Goal: Task Accomplishment & Management: Use online tool/utility

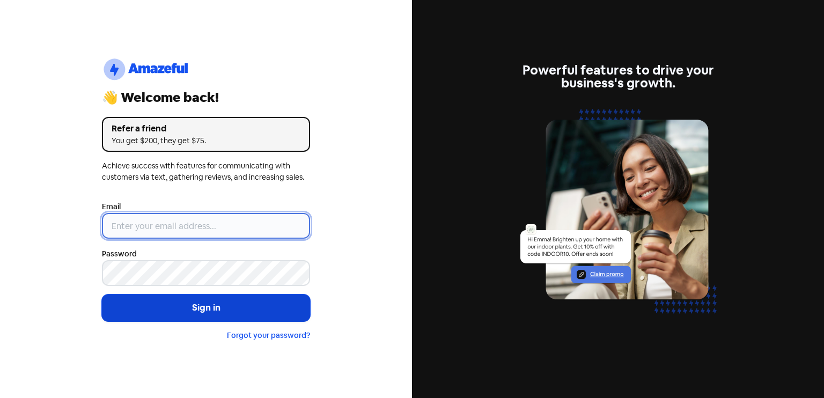
type input "[EMAIL_ADDRESS][DOMAIN_NAME]"
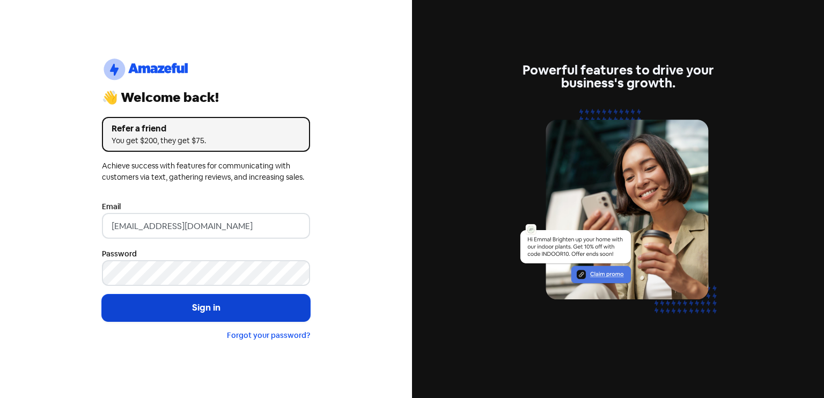
click at [172, 316] on button "Sign in" at bounding box center [206, 307] width 208 height 27
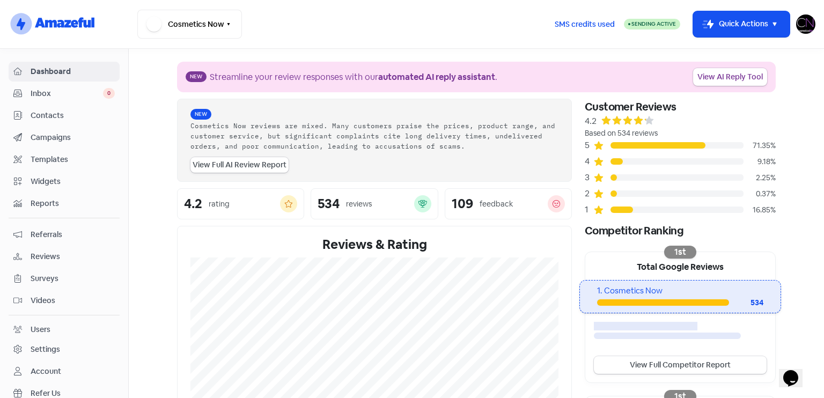
click at [60, 251] on span "Reviews" at bounding box center [73, 256] width 84 height 11
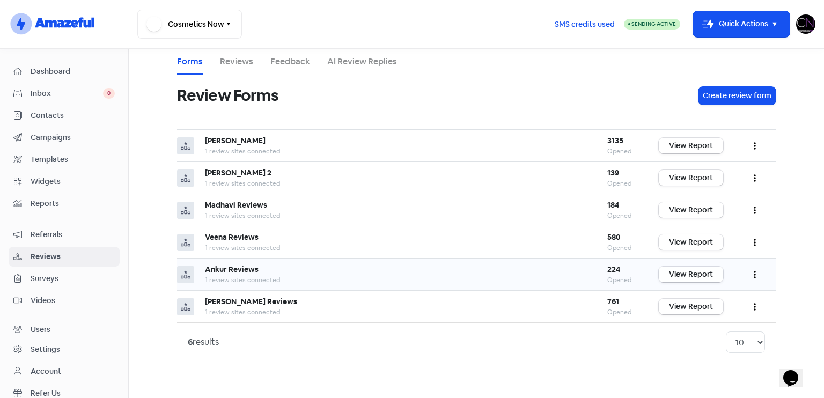
click at [690, 271] on link "View Report" at bounding box center [691, 275] width 64 height 16
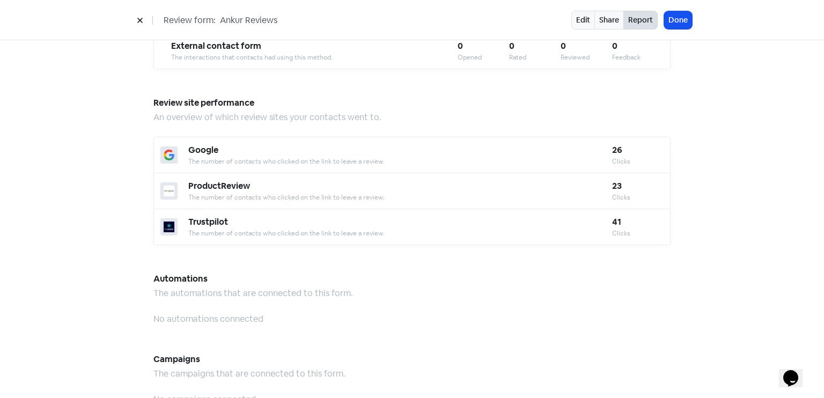
scroll to position [939, 0]
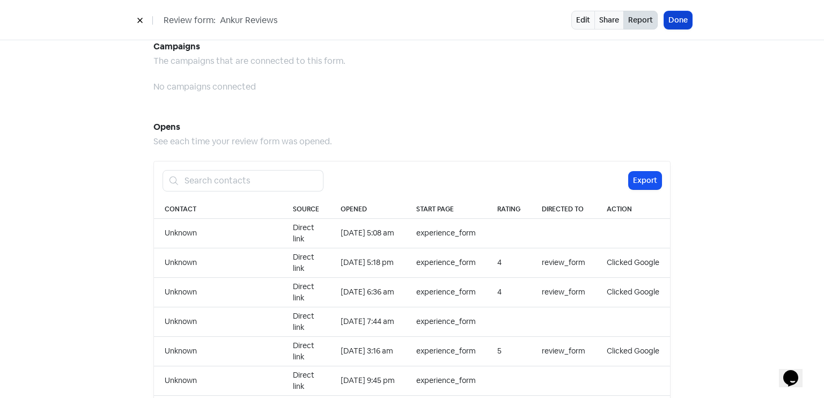
click at [681, 16] on button "Done" at bounding box center [678, 20] width 28 height 18
